Goal: Transaction & Acquisition: Purchase product/service

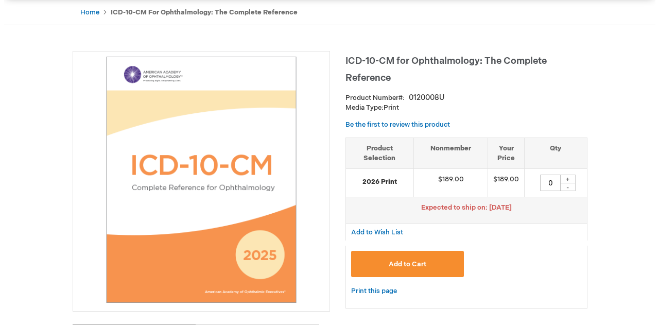
scroll to position [103, 0]
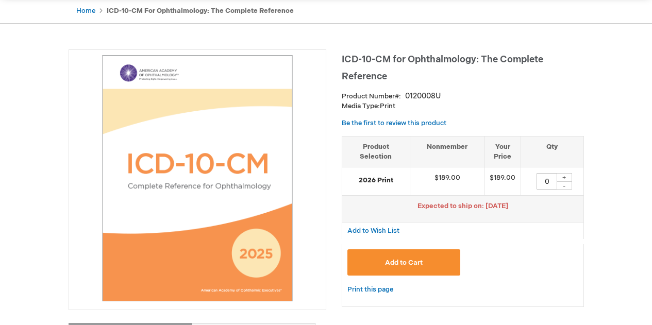
click at [566, 178] on div "+" at bounding box center [563, 177] width 15 height 9
type input "1"
click at [444, 260] on button "Add to Cart" at bounding box center [403, 262] width 113 height 26
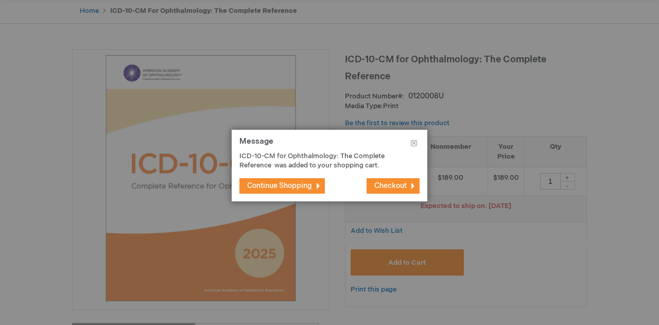
click at [401, 183] on span "Checkout" at bounding box center [391, 185] width 32 height 9
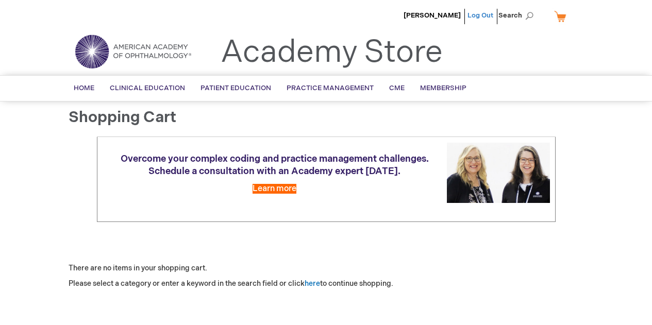
click at [482, 18] on link "Log Out" at bounding box center [480, 15] width 26 height 8
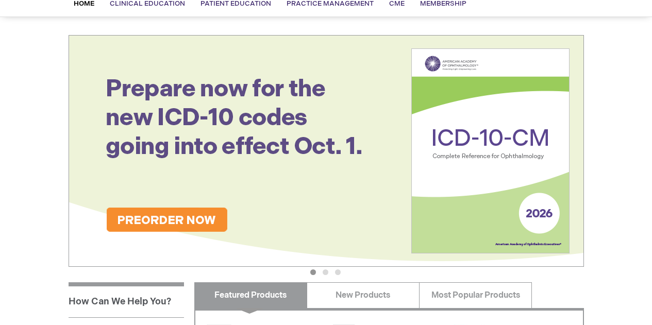
scroll to position [52, 0]
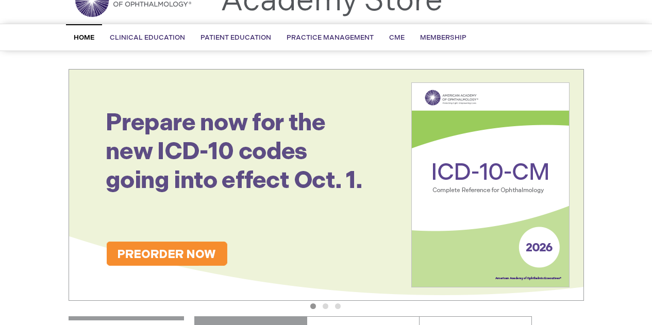
click at [181, 255] on img at bounding box center [326, 185] width 515 height 232
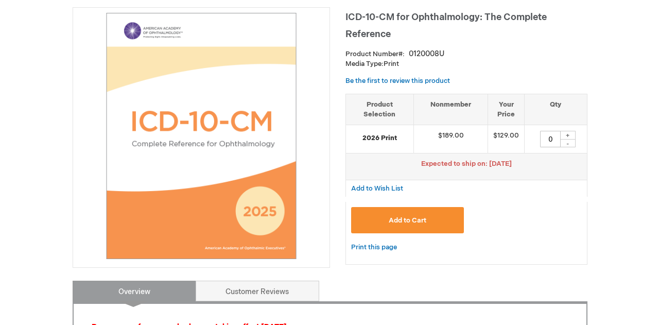
scroll to position [155, 0]
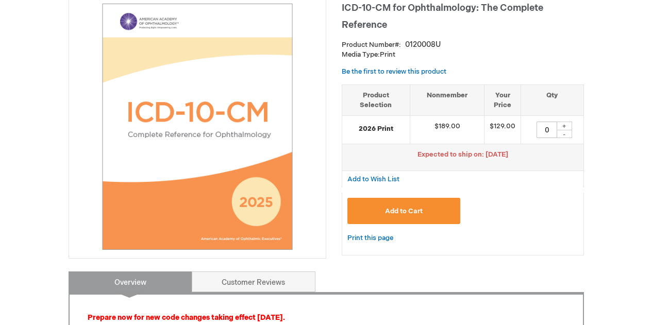
click at [417, 211] on span "Add to Cart" at bounding box center [404, 211] width 38 height 8
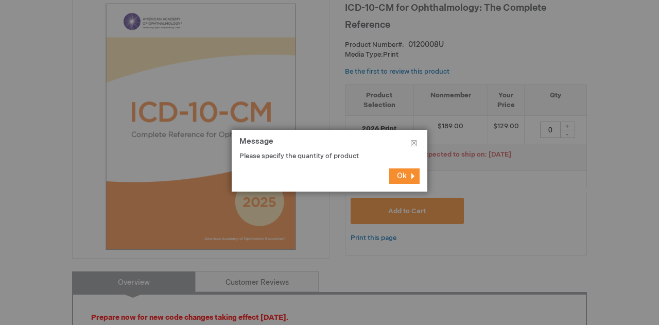
click at [416, 176] on button "Ok" at bounding box center [404, 175] width 30 height 15
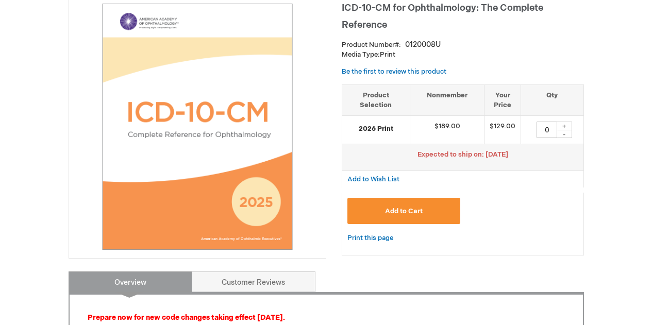
click at [567, 126] on div "+" at bounding box center [563, 126] width 15 height 9
type input "1"
click at [414, 210] on span "Add to Cart" at bounding box center [404, 211] width 38 height 8
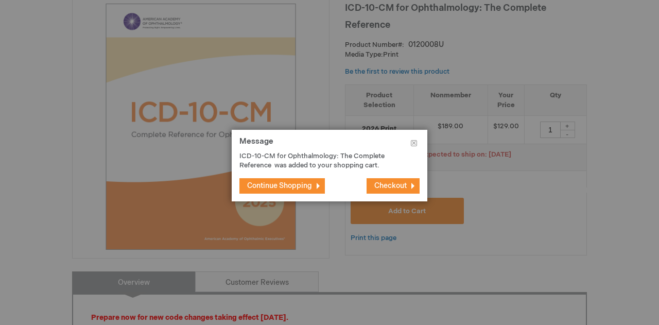
click at [414, 185] on button "Checkout" at bounding box center [393, 185] width 53 height 15
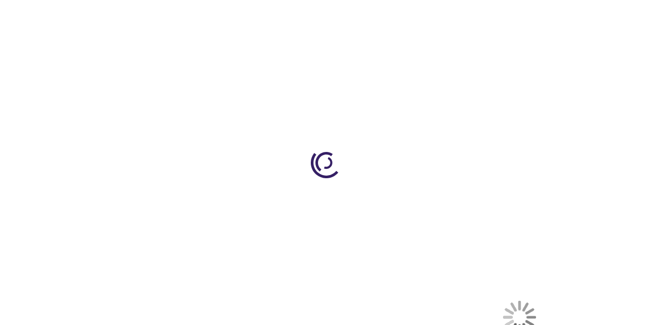
select select "US"
select select "33"
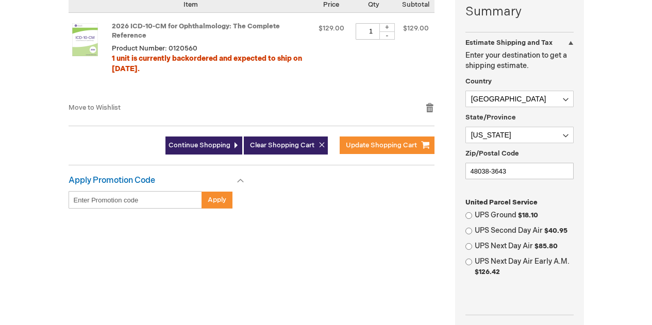
scroll to position [309, 0]
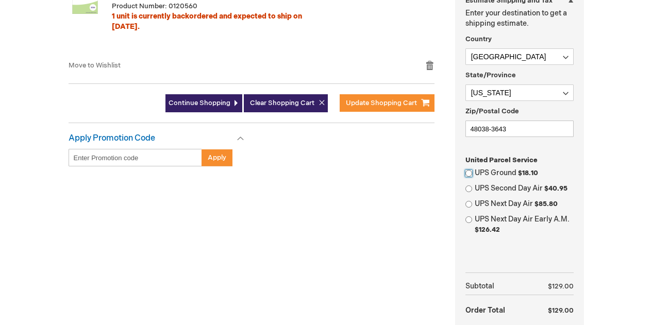
click at [468, 171] on input "UPS Ground $18.10" at bounding box center [468, 173] width 7 height 7
radio input "true"
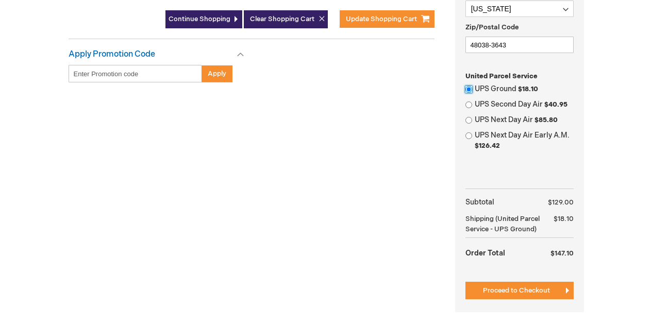
scroll to position [464, 0]
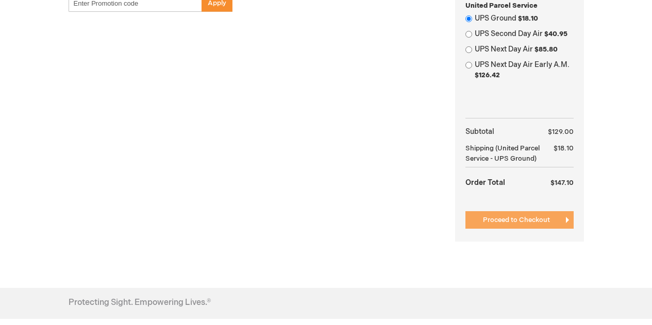
click at [495, 217] on span "Proceed to Checkout" at bounding box center [516, 220] width 67 height 8
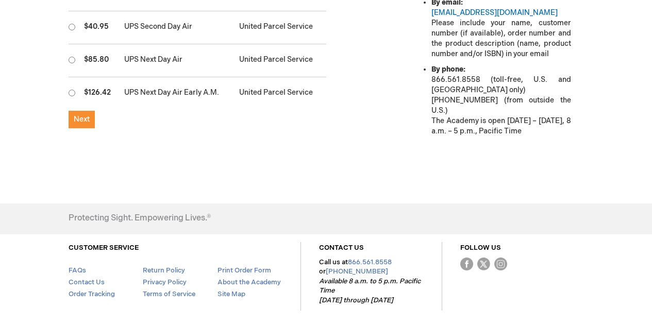
scroll to position [464, 0]
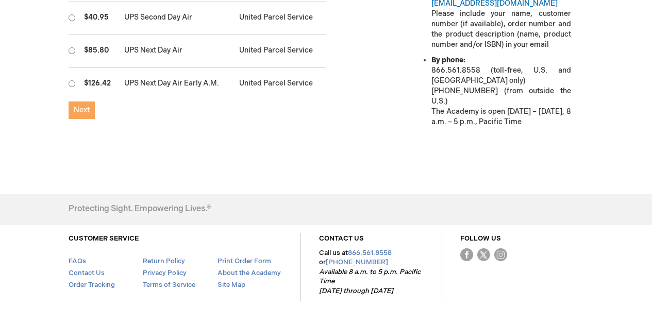
click at [79, 101] on button "Next" at bounding box center [82, 110] width 26 height 18
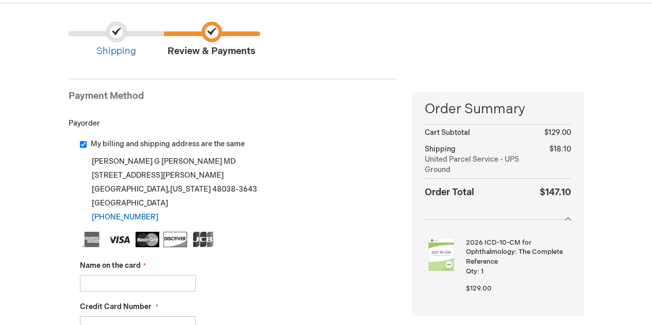
scroll to position [52, 0]
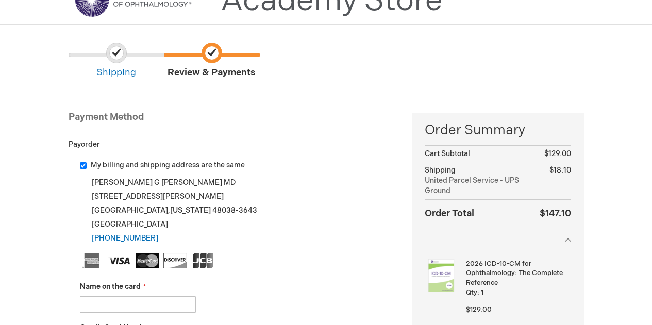
click at [82, 167] on input "My billing and shipping address are the same" at bounding box center [83, 165] width 7 height 7
checkbox input "false"
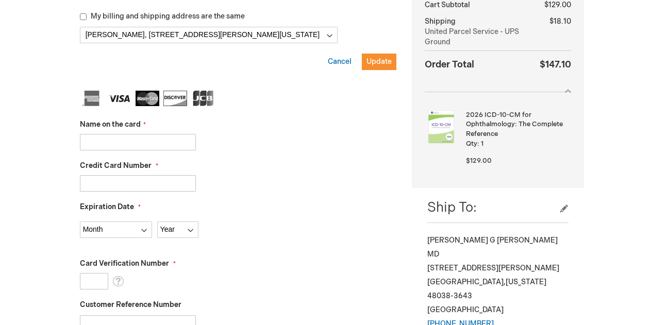
scroll to position [206, 0]
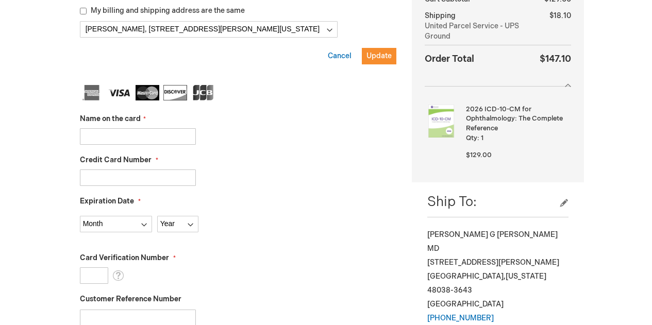
click at [178, 140] on input "Name on the card" at bounding box center [138, 136] width 116 height 16
type input "[PERSON_NAME] MD"
type input "[CREDIT_CARD_NUMBER]"
select select "2"
select select "2026"
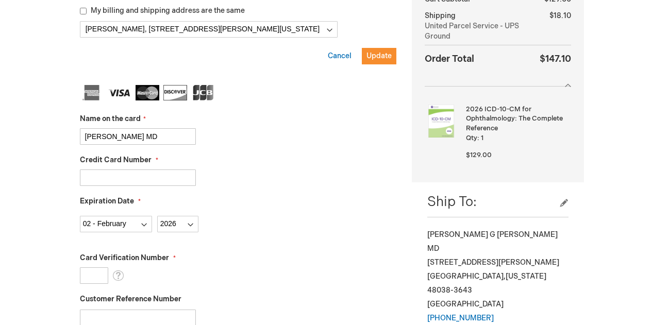
type input "361"
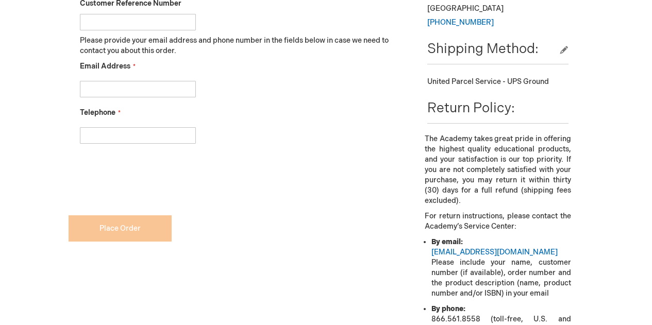
scroll to position [515, 0]
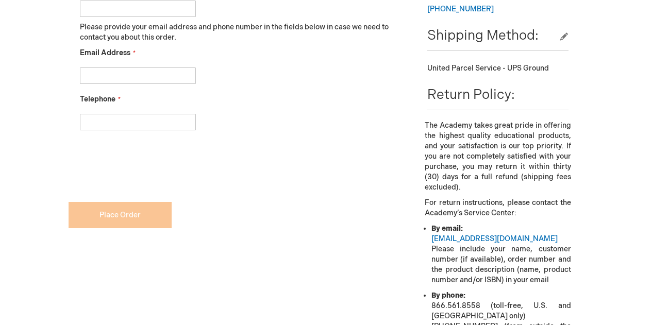
click at [143, 77] on input "Email Address" at bounding box center [138, 75] width 116 height 16
type input "[EMAIL_ADDRESS][DOMAIN_NAME]"
type input "5862631168"
checkbox input "true"
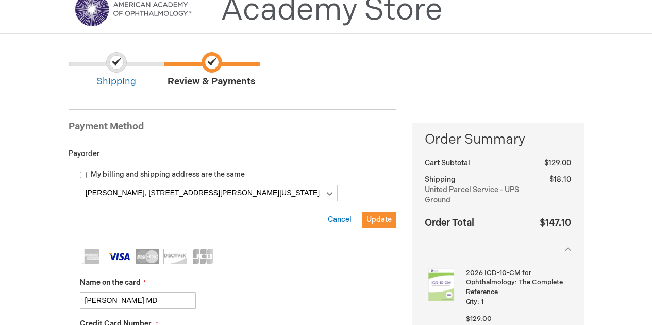
scroll to position [0, 0]
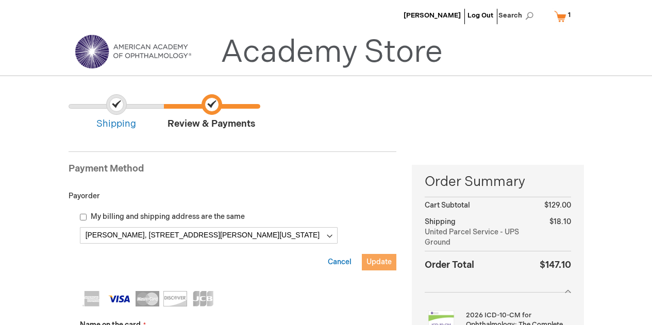
click at [381, 265] on span "Update" at bounding box center [378, 262] width 25 height 9
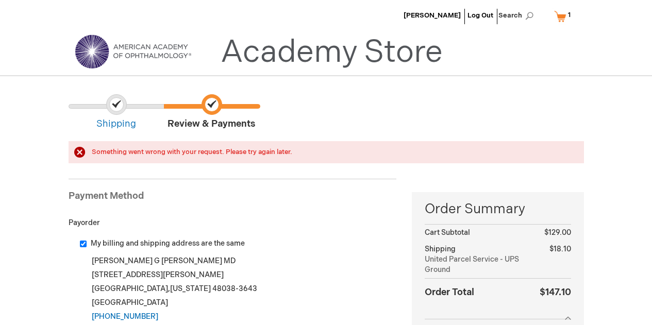
click at [85, 243] on input "My billing and shipping address are the same" at bounding box center [83, 244] width 7 height 7
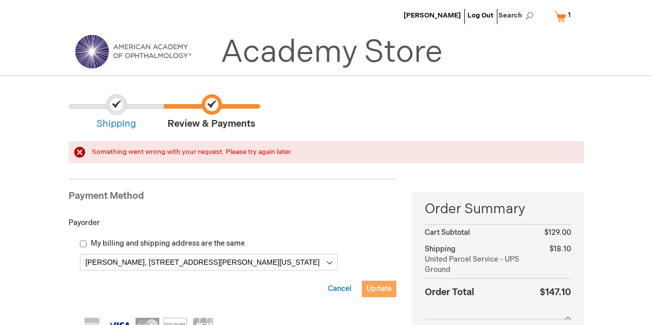
click at [375, 290] on span "Update" at bounding box center [378, 288] width 25 height 9
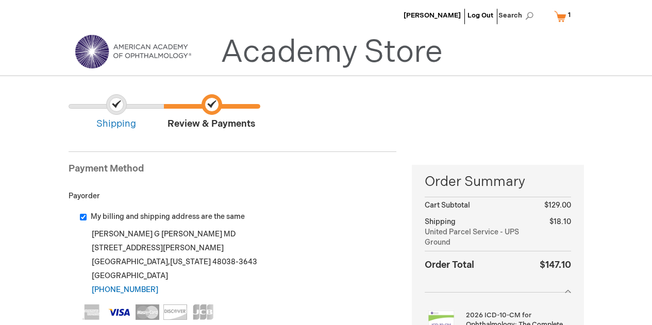
click at [82, 216] on input "My billing and shipping address are the same" at bounding box center [83, 217] width 7 height 7
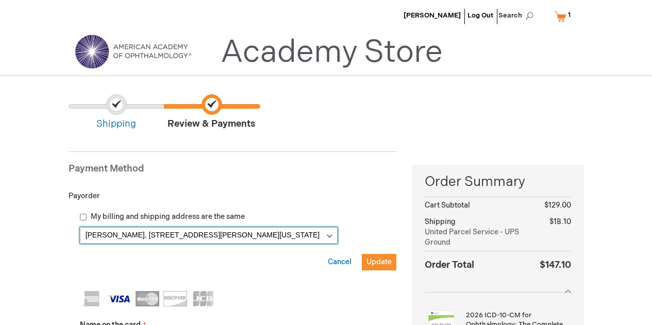
click at [329, 236] on select "[PERSON_NAME], [STREET_ADDRESS][PERSON_NAME][US_STATE] [PERSON_NAME], [STREET_A…" at bounding box center [209, 235] width 258 height 16
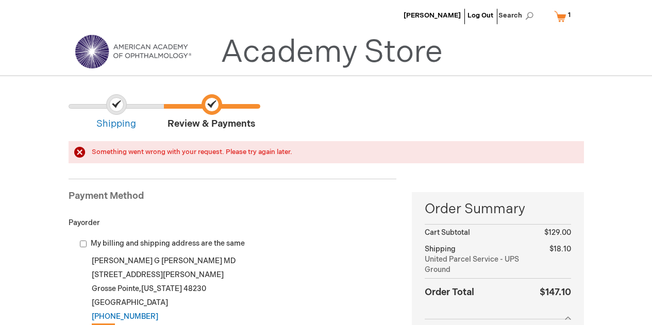
click at [83, 245] on input "My billing and shipping address are the same" at bounding box center [83, 244] width 7 height 7
checkbox input "true"
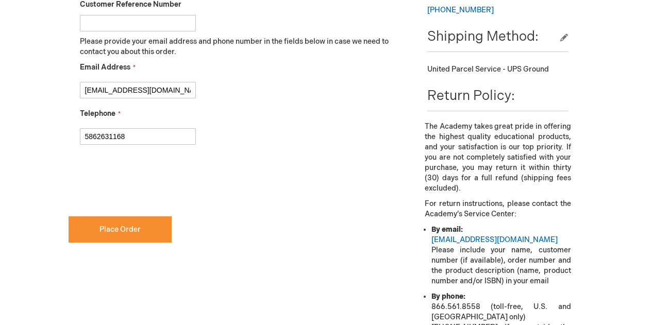
scroll to position [515, 0]
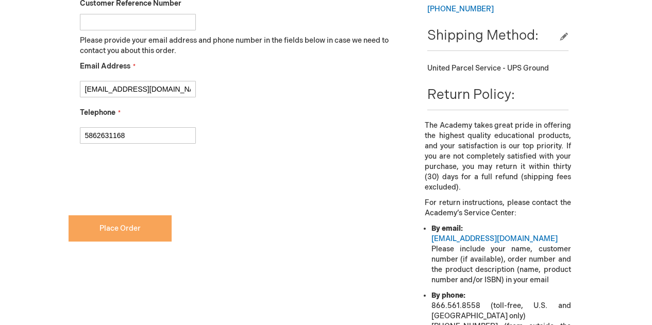
click at [149, 233] on button "Place Order" at bounding box center [120, 228] width 103 height 26
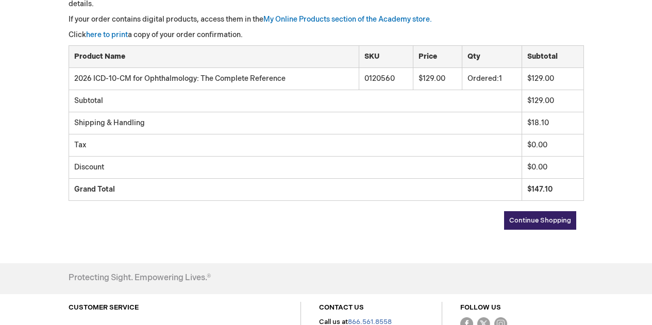
scroll to position [37, 0]
